Goal: Task Accomplishment & Management: Manage account settings

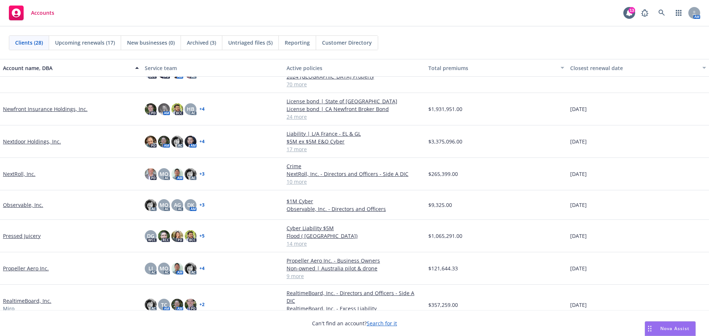
scroll to position [332, 0]
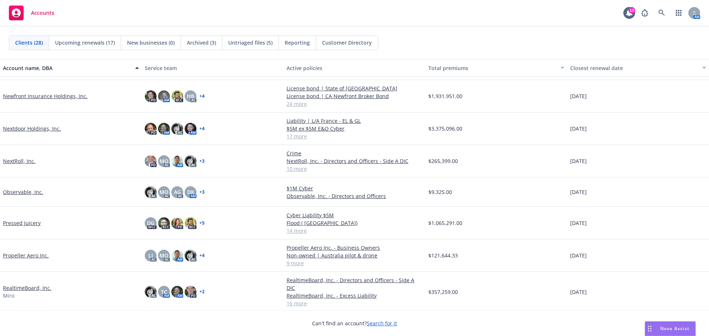
click at [19, 222] on link "Pressed Juicery" at bounding box center [22, 223] width 38 height 8
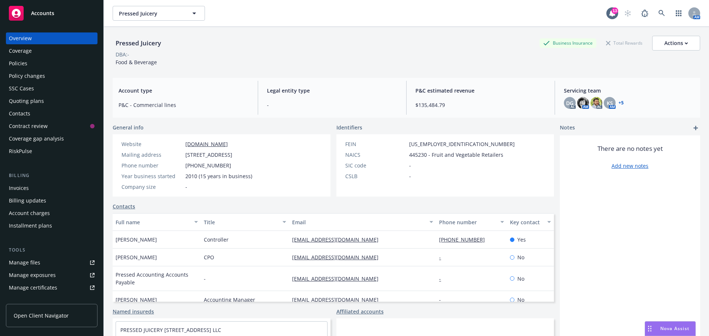
click at [38, 267] on div "Manage files" at bounding box center [24, 263] width 31 height 12
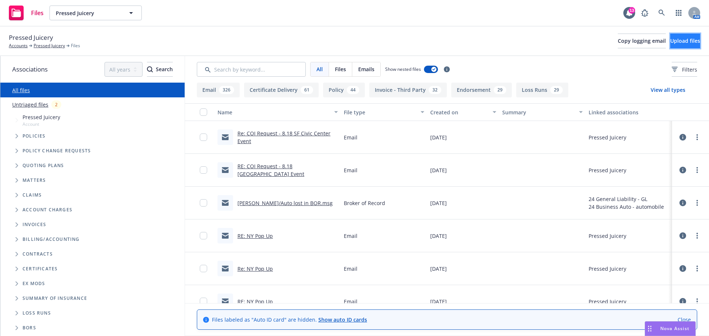
click at [684, 42] on span "Upload files" at bounding box center [685, 40] width 30 height 7
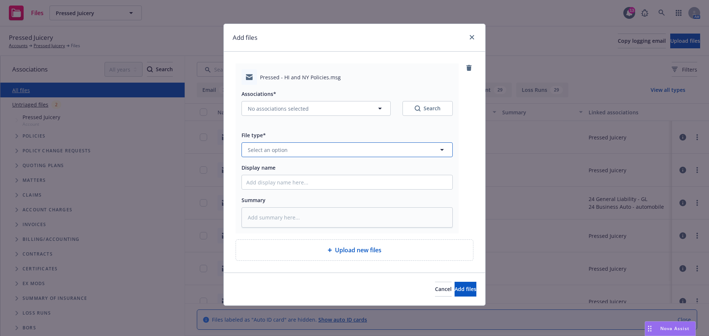
click at [285, 155] on button "Select an option" at bounding box center [346, 150] width 211 height 15
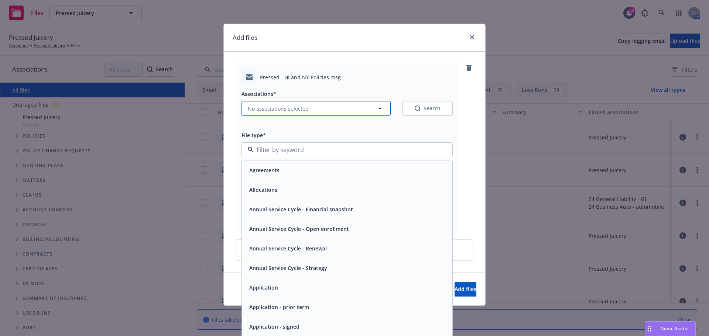
click at [279, 110] on span "No associations selected" at bounding box center [278, 109] width 61 height 8
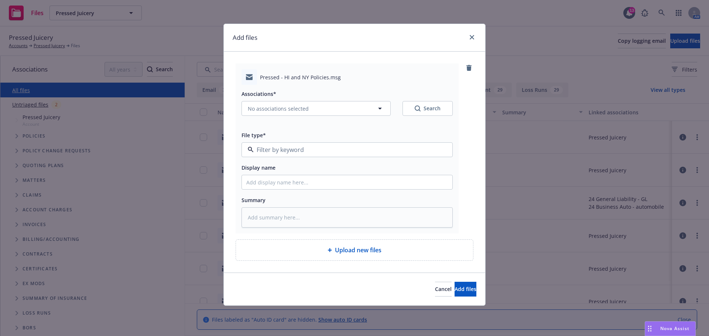
type textarea "x"
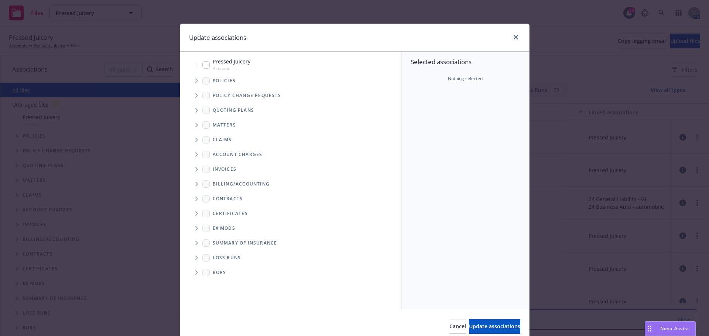
click at [198, 78] on span "Tree Example" at bounding box center [197, 81] width 12 height 12
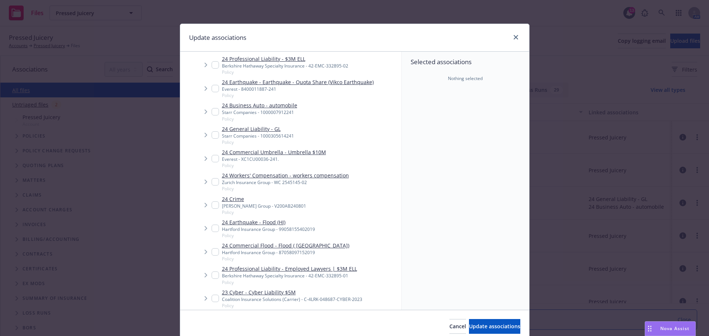
scroll to position [295, 0]
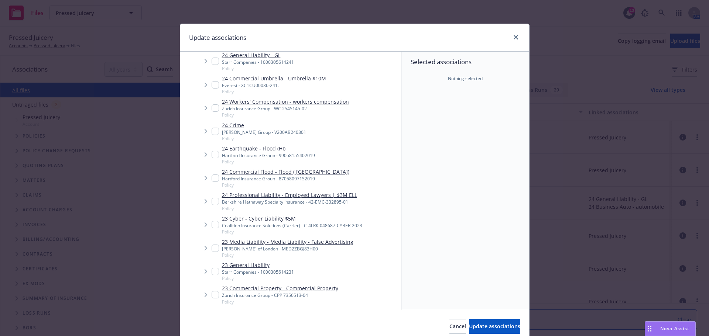
click at [212, 179] on input "Tree Example" at bounding box center [215, 178] width 7 height 7
checkbox input "true"
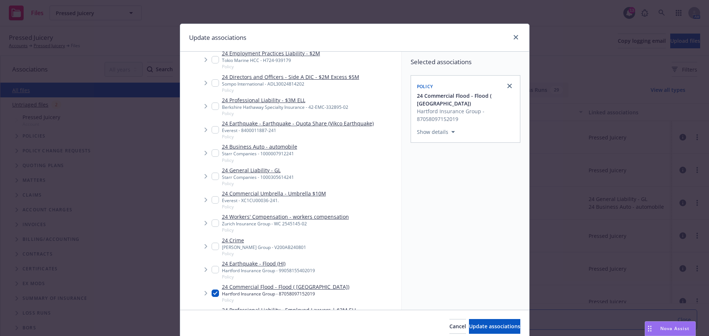
scroll to position [185, 0]
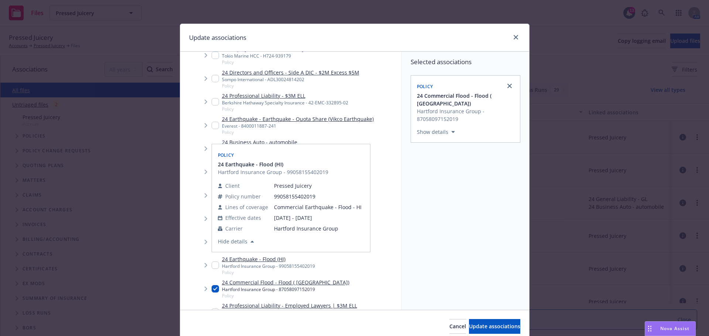
click at [213, 267] on input "Tree Example" at bounding box center [215, 265] width 7 height 7
checkbox input "true"
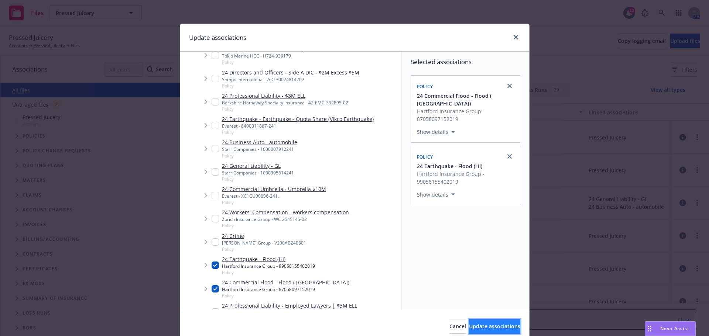
click at [482, 322] on button "Update associations" at bounding box center [494, 326] width 51 height 15
type textarea "x"
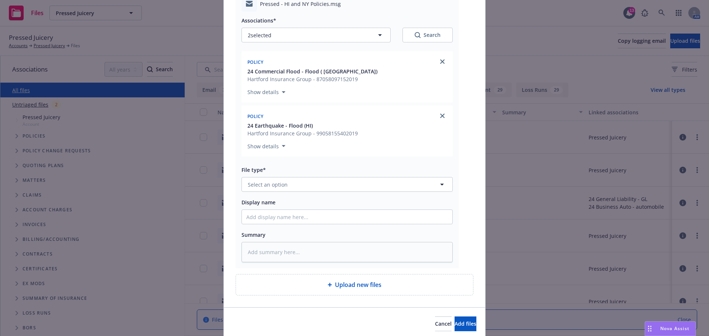
scroll to position [74, 0]
click at [306, 180] on button "Select an option" at bounding box center [346, 184] width 211 height 15
type input "email"
click at [303, 203] on div "Email" at bounding box center [347, 204] width 202 height 11
click at [284, 215] on input "Display name" at bounding box center [347, 217] width 210 height 14
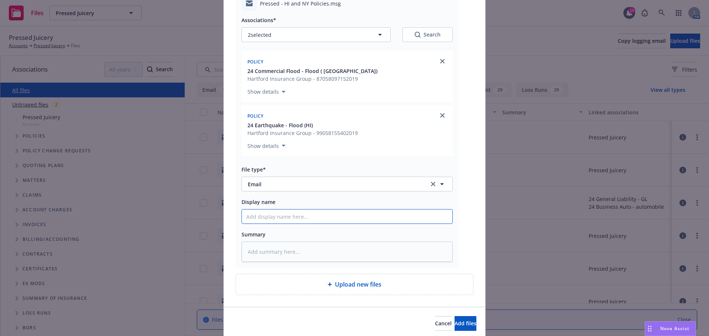
type textarea "x"
type input "1"
type textarea "x"
type input "15"
type textarea "x"
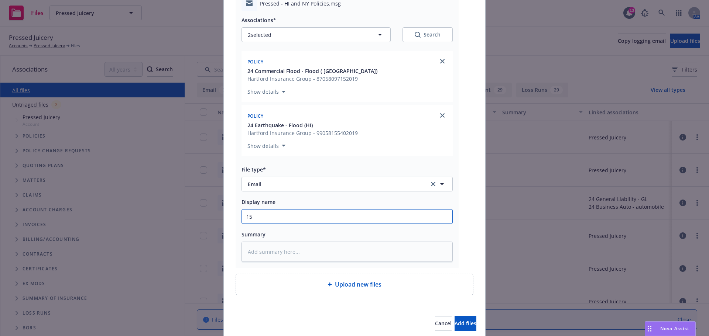
type input "15"
type textarea "x"
type input "15"
type textarea "x"
type input "1"
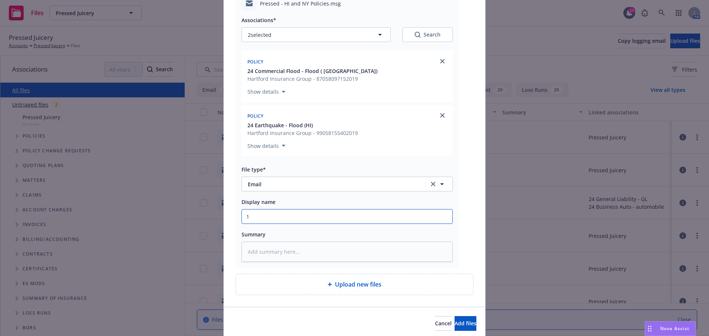
type textarea "x"
type input "2"
type textarea "x"
type input "25"
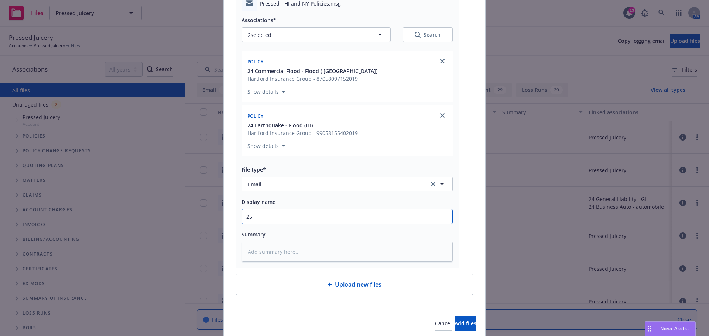
type textarea "x"
type input "25"
type textarea "x"
type input "25 F"
type textarea "x"
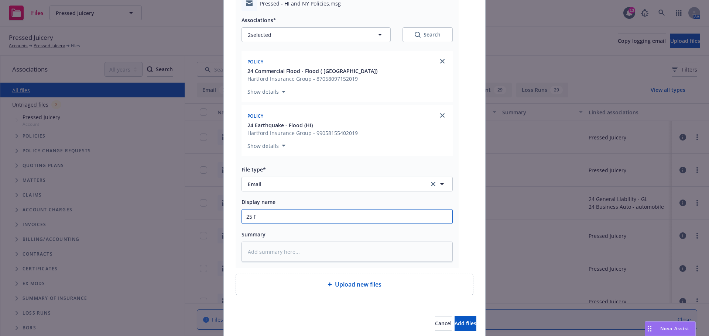
type input "25 Fl"
type textarea "x"
type input "25 Flo"
type textarea "x"
type input "25 Flod"
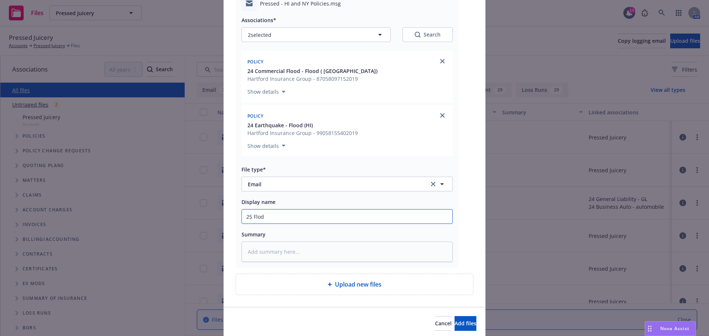
type textarea "x"
type input "25 Flo"
type textarea "x"
type input "25 Fl"
type textarea "x"
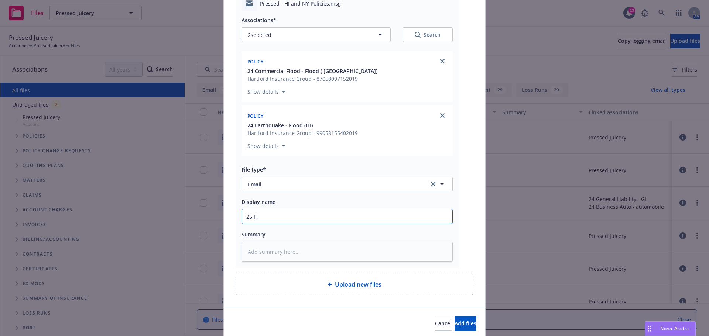
type input "25 F"
type textarea "x"
type input "25"
type textarea "x"
type input "25 H"
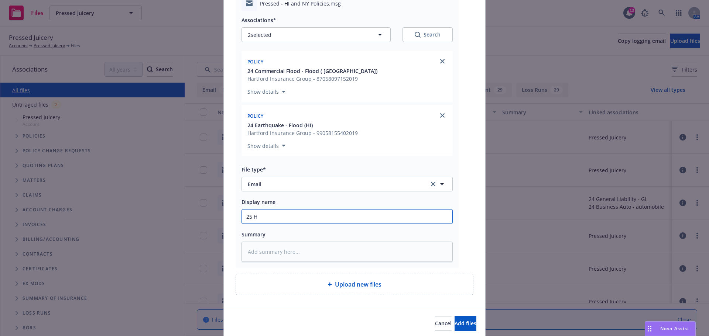
type textarea "x"
type input "25 Ha"
type textarea "x"
type input "25 Har"
type textarea "x"
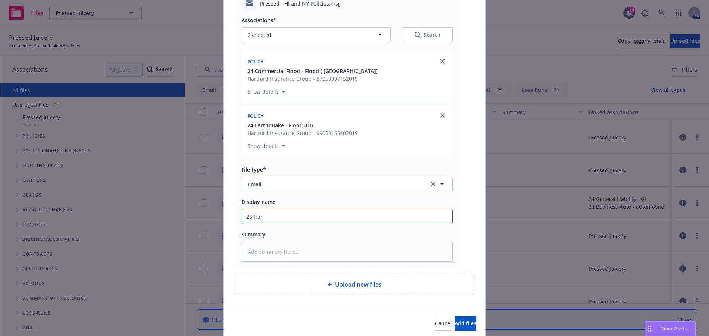
type input "25 [PERSON_NAME]"
type textarea "x"
type input "25 Hartf"
type textarea "x"
type input "25 Hartfo"
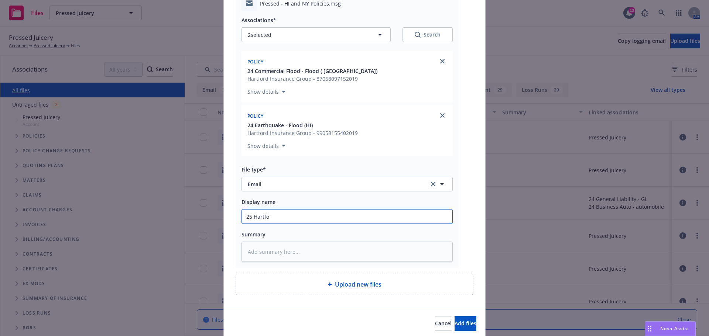
type textarea "x"
type input "25 Hartfor"
type textarea "x"
type input "25 [GEOGRAPHIC_DATA]"
type textarea "x"
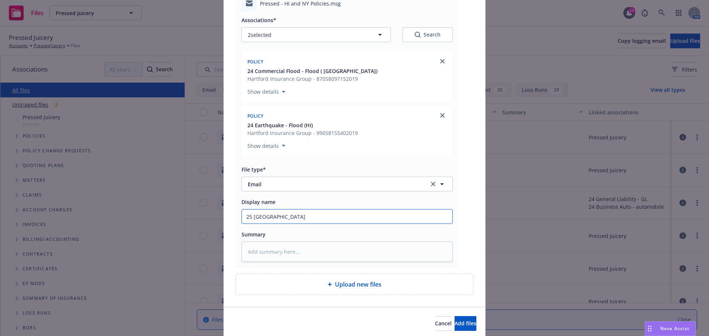
type input "25 [GEOGRAPHIC_DATA]"
type textarea "x"
type input "25 Hartford F"
type textarea "x"
type input "25 Hartford Fl"
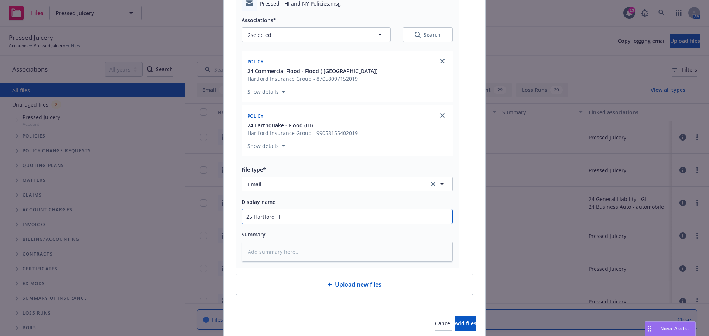
type textarea "x"
type input "25 Hartford Flo"
type textarea "x"
type input "25 Hartford Floo"
type textarea "x"
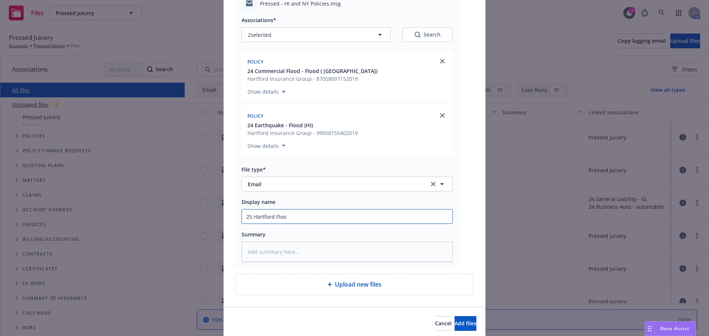
type input "25 Hartford Flood"
type textarea "x"
type input "25 Hartford Flood"
type textarea "x"
type input "25 Hartford Flood p"
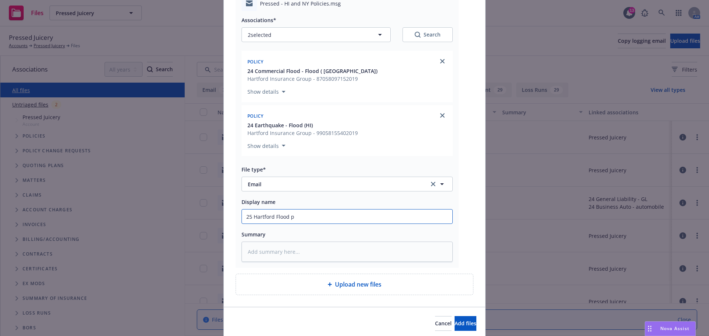
type textarea "x"
type input "25 Hartford Flood pa"
type textarea "x"
type input "25 Hartford Flood pay"
type textarea "x"
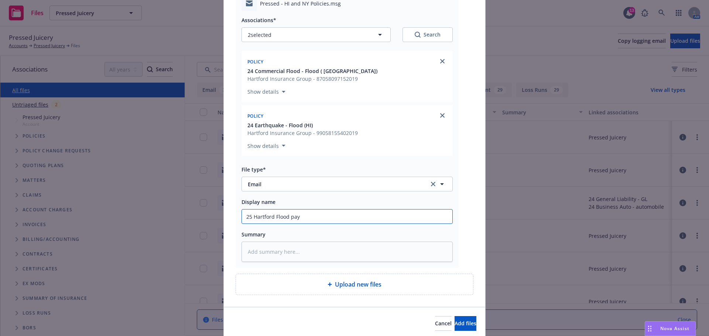
type input "25 Hartford Flood paym"
type textarea "x"
type input "25 Hartford Flood payme"
type textarea "x"
type input "25 Hartford Flood paymen"
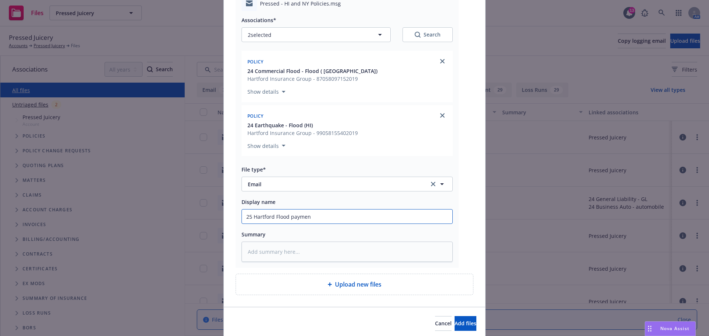
type textarea "x"
type input "25 Hartford Flood payment"
type textarea "x"
type input "25 Hartford Flood payment"
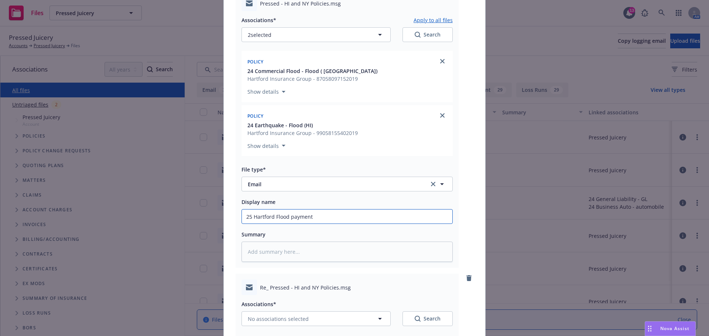
drag, startPoint x: 319, startPoint y: 220, endPoint x: 166, endPoint y: 225, distance: 153.7
click at [161, 224] on div "Add files Pressed - HI and [GEOGRAPHIC_DATA] Policies.msg Associations* Apply t…" at bounding box center [354, 168] width 709 height 336
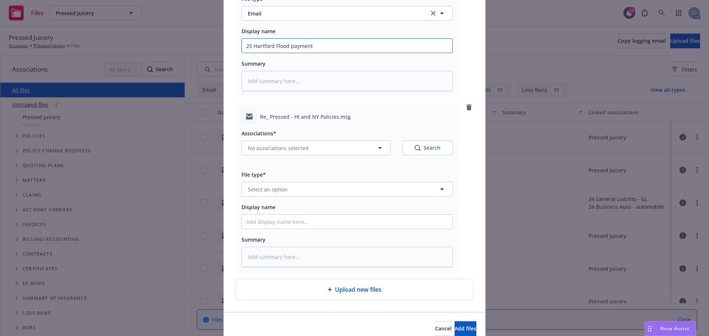
scroll to position [258, 0]
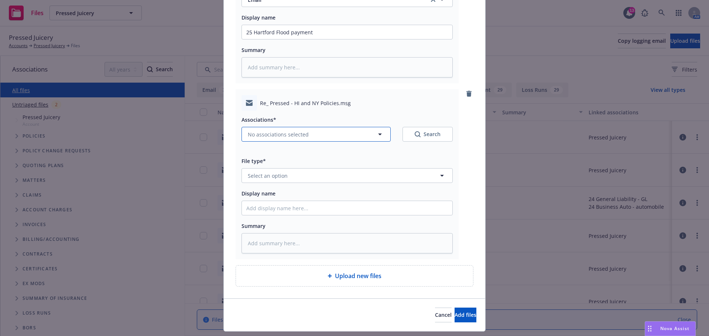
click at [283, 134] on span "No associations selected" at bounding box center [278, 135] width 61 height 8
type textarea "x"
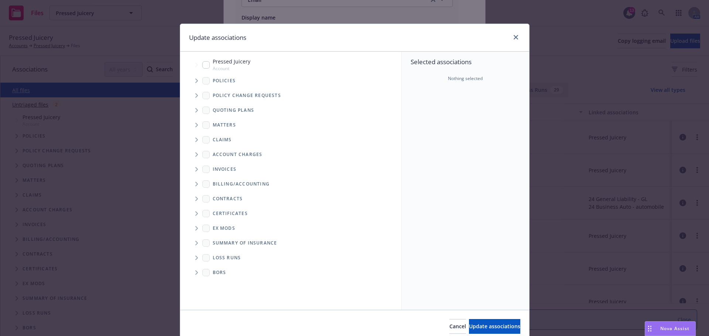
click at [195, 81] on icon "Tree Example" at bounding box center [196, 81] width 3 height 4
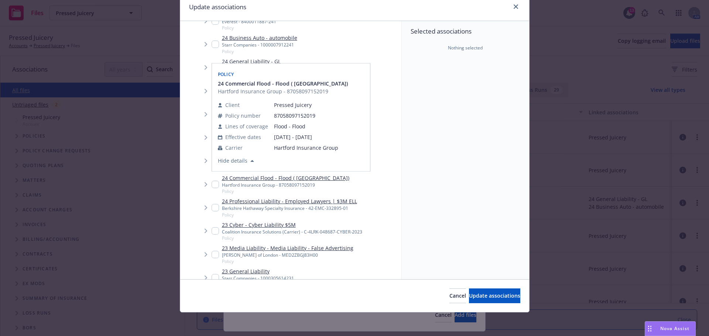
click at [213, 185] on input "Tree Example" at bounding box center [215, 184] width 7 height 7
checkbox input "true"
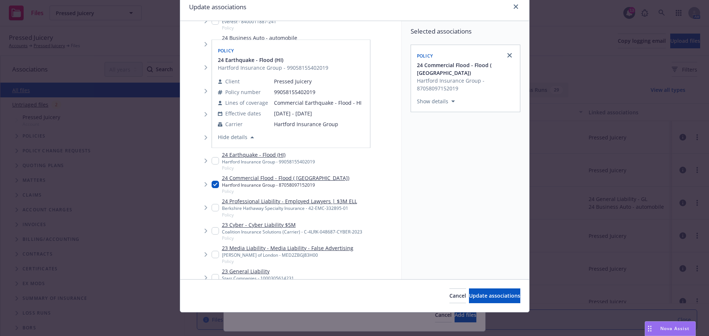
click at [212, 162] on input "Tree Example" at bounding box center [215, 160] width 7 height 7
checkbox input "true"
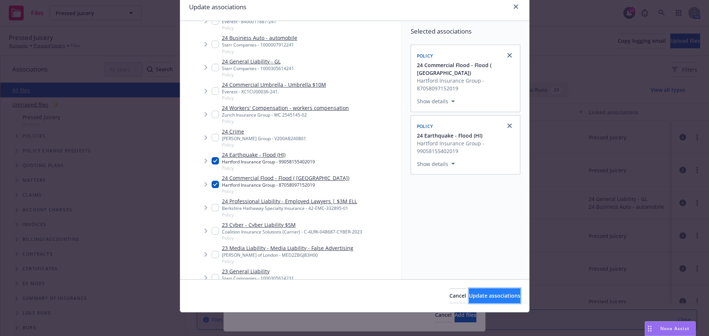
click at [486, 294] on span "Update associations" at bounding box center [494, 295] width 51 height 7
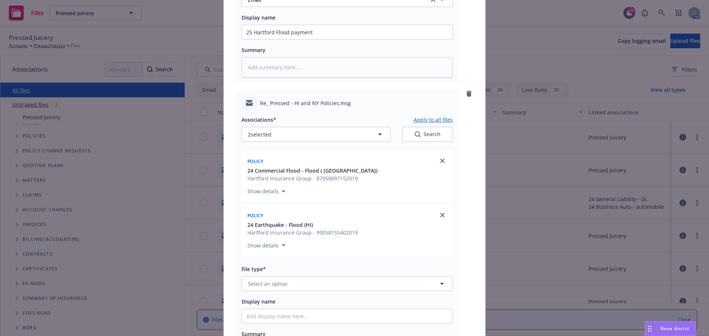
type textarea "x"
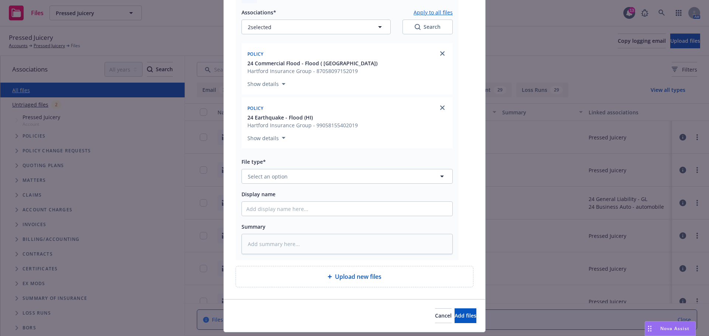
scroll to position [369, 0]
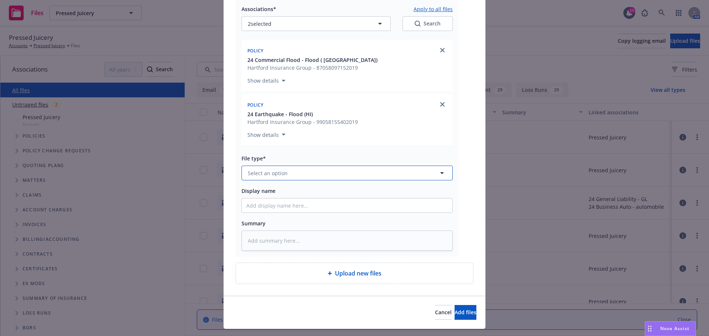
click at [282, 175] on span "Select an option" at bounding box center [268, 173] width 40 height 8
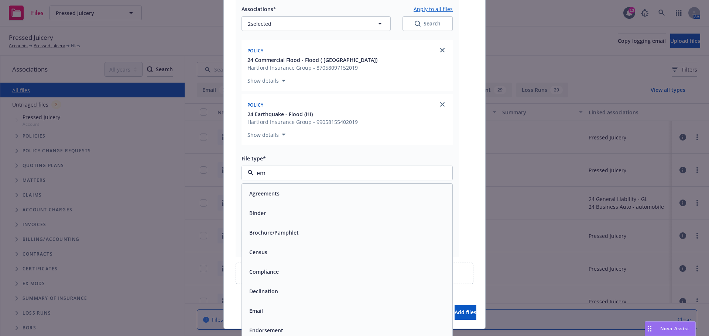
type input "ema"
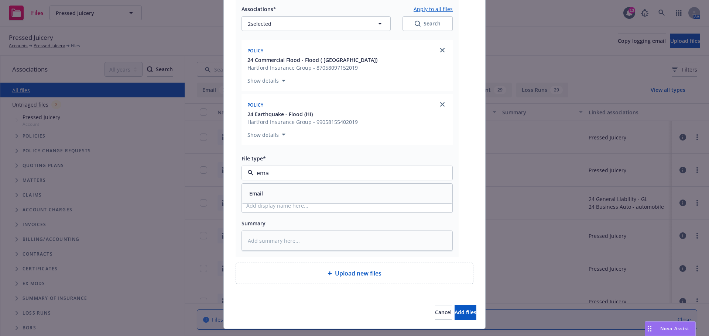
click at [285, 193] on div "Email" at bounding box center [347, 193] width 202 height 11
paste input "25 Hartford Flood payment"
type textarea "x"
type input "25 Hartford Flood payment"
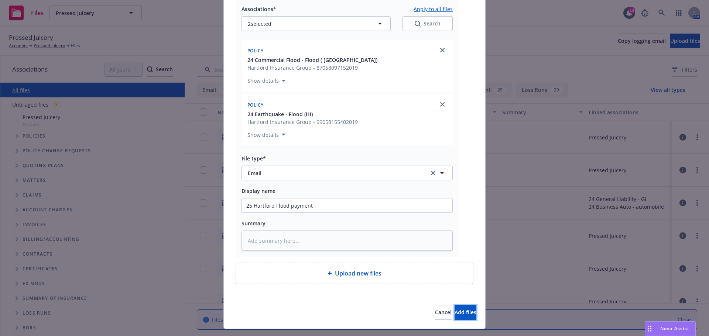
click at [456, 310] on span "Add files" at bounding box center [466, 312] width 22 height 7
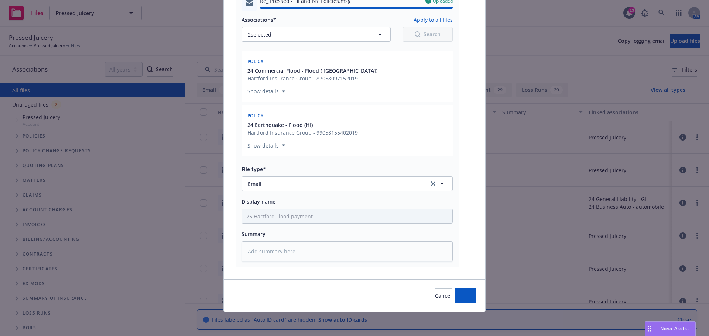
type textarea "x"
